Goal: Find specific page/section: Find specific page/section

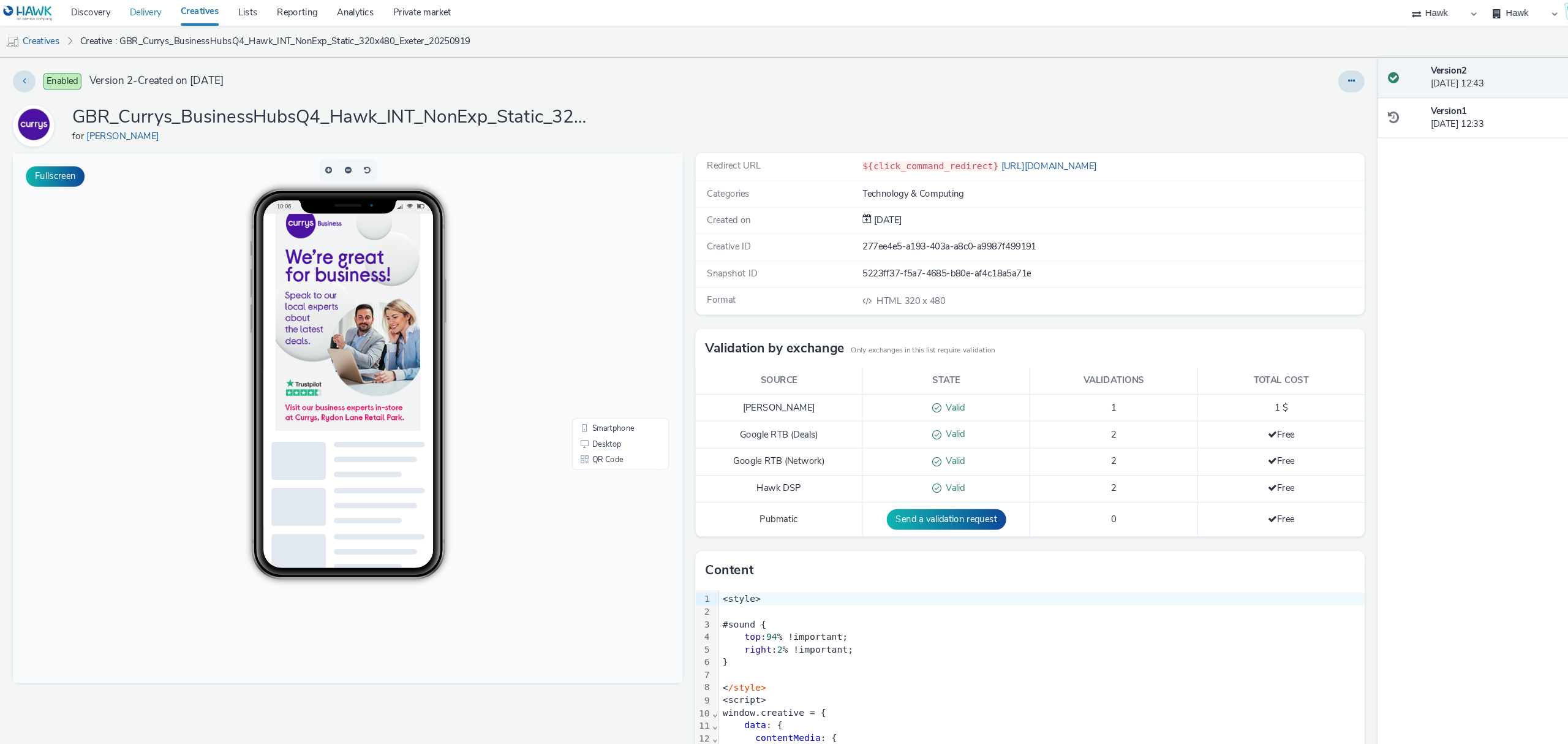
click at [123, 21] on link "Delivery" at bounding box center [138, 12] width 48 height 24
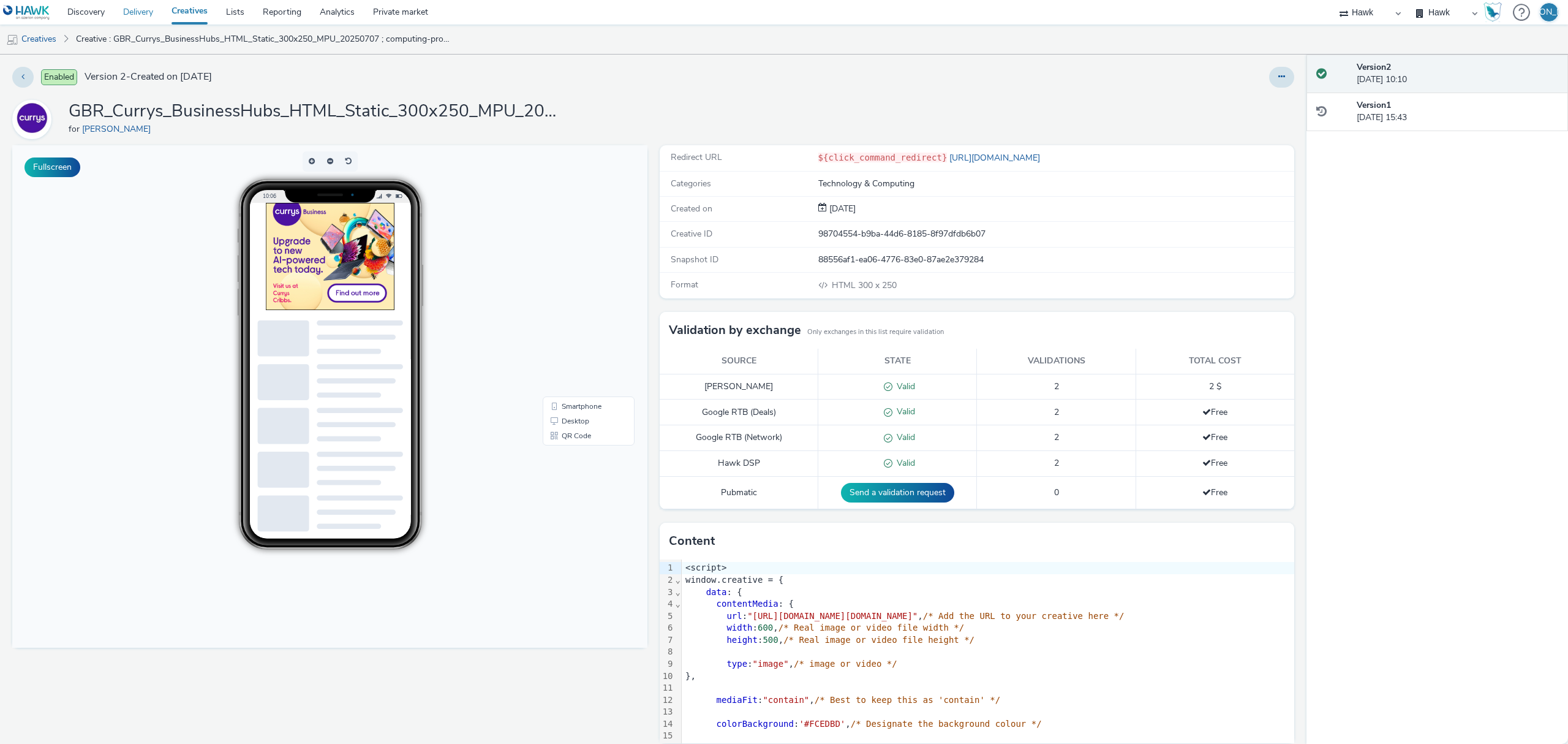
click at [128, 12] on link "Delivery" at bounding box center [138, 12] width 48 height 24
